Goal: Information Seeking & Learning: Learn about a topic

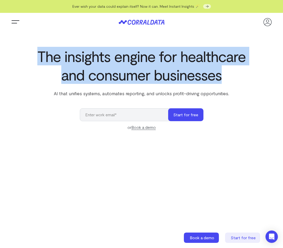
drag, startPoint x: 35, startPoint y: 55, endPoint x: 227, endPoint y: 81, distance: 193.4
click at [191, 81] on div "The insights engine for healthcare and consumer businesses AI that unifies syst…" at bounding box center [141, 170] width 283 height 247
click at [191, 81] on h1 "The insights engine for healthcare and consumer businesses" at bounding box center [142, 65] width 210 height 37
drag, startPoint x: 227, startPoint y: 81, endPoint x: 112, endPoint y: 44, distance: 120.8
click at [112, 44] on section "The insights engine for healthcare and consumer businesses AI that unifies syst…" at bounding box center [141, 173] width 283 height 285
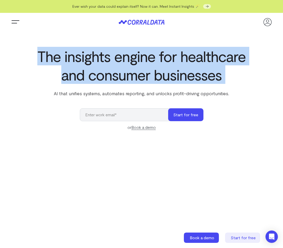
click at [112, 44] on section "The insights engine for healthcare and consumer businesses AI that unifies syst…" at bounding box center [141, 173] width 283 height 285
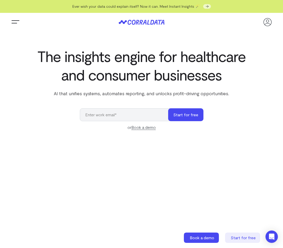
click at [145, 23] on icon at bounding box center [142, 22] width 46 height 5
click at [15, 20] on button "Trigger Menu" at bounding box center [15, 22] width 10 height 10
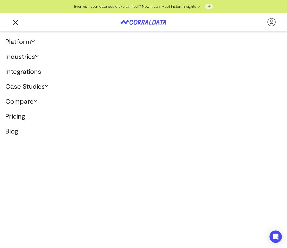
click at [22, 41] on link "Platform" at bounding box center [143, 41] width 287 height 15
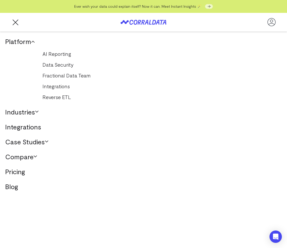
click at [22, 41] on link "Platform" at bounding box center [143, 41] width 287 height 15
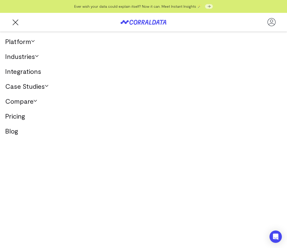
click at [22, 56] on link "Industries" at bounding box center [143, 56] width 287 height 15
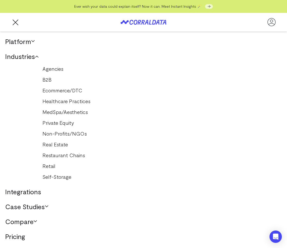
click at [22, 56] on link "Industries" at bounding box center [143, 56] width 287 height 15
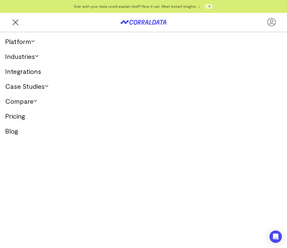
click at [22, 74] on link "Integrations" at bounding box center [143, 71] width 287 height 15
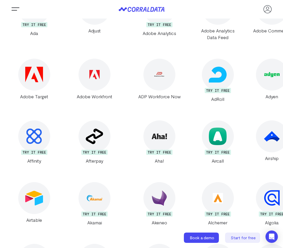
scroll to position [304, 0]
